Goal: Task Accomplishment & Management: Manage account settings

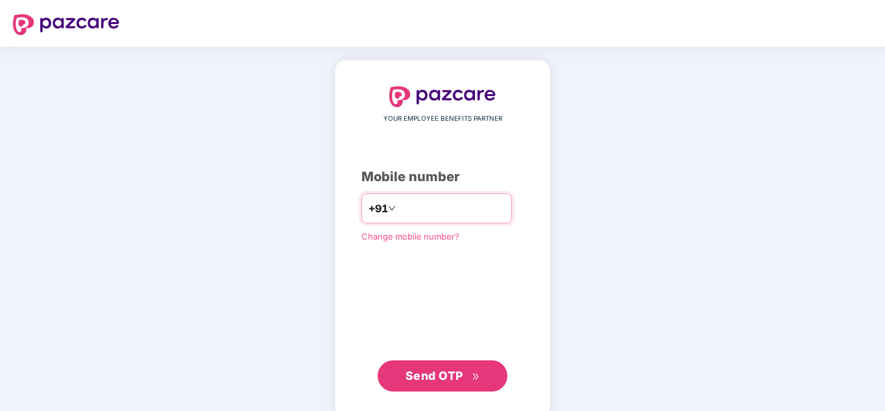
click at [436, 204] on input "number" at bounding box center [451, 208] width 106 height 21
type input "**********"
click at [449, 378] on span "Send OTP" at bounding box center [434, 375] width 58 height 14
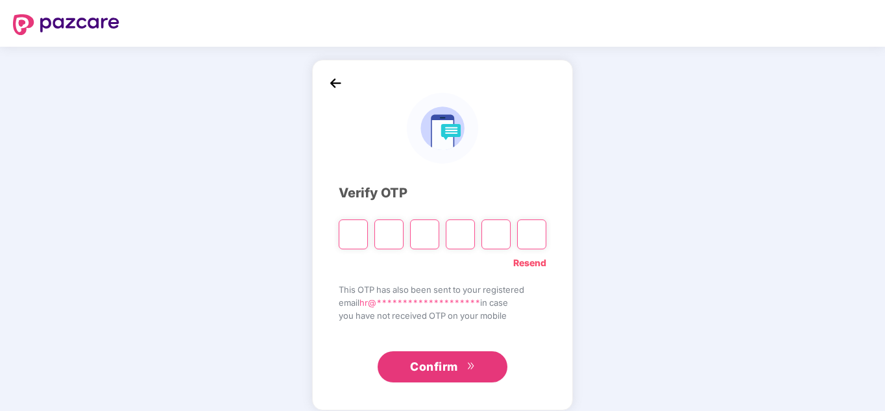
paste input "*"
type input "*"
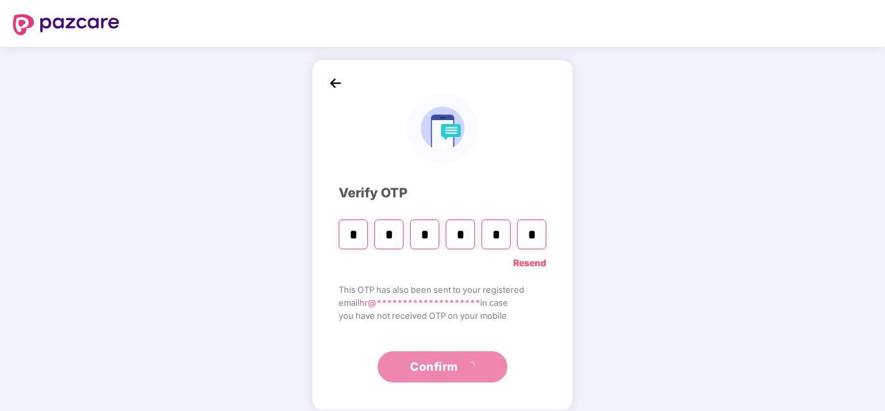
type input "*"
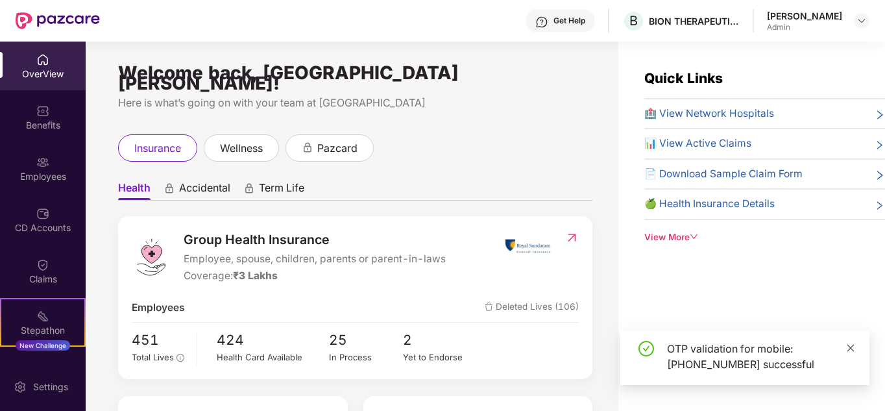
click at [850, 353] on link at bounding box center [850, 348] width 9 height 14
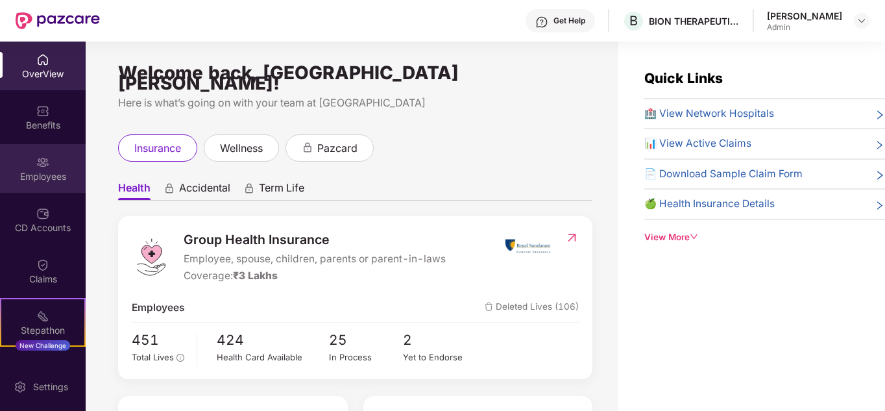
click at [13, 165] on div "Employees" at bounding box center [43, 168] width 86 height 49
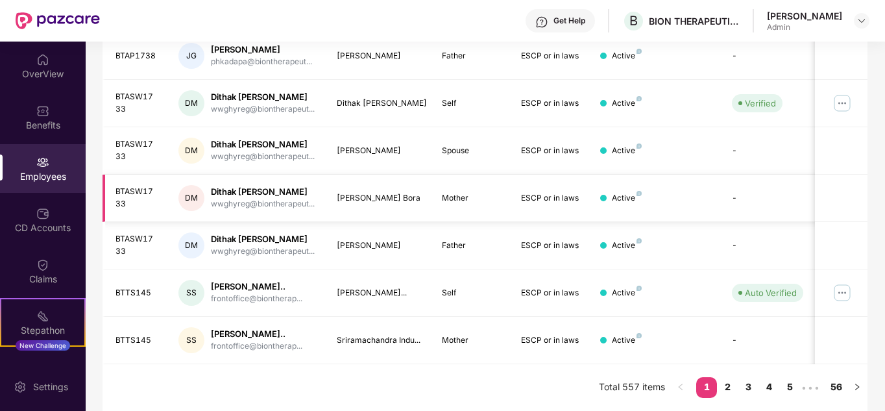
scroll to position [409, 0]
